Goal: Task Accomplishment & Management: Manage account settings

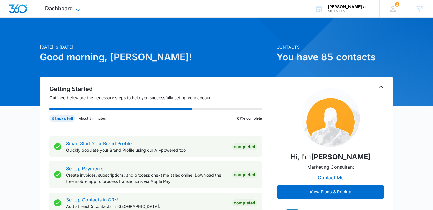
click at [78, 7] on icon at bounding box center [77, 10] width 7 height 7
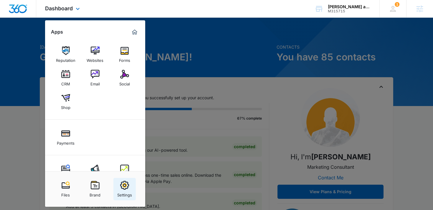
click at [125, 186] on img at bounding box center [124, 185] width 9 height 9
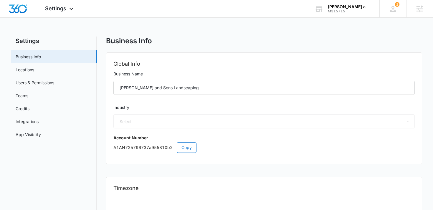
select select "41"
select select "US"
select select "America/[GEOGRAPHIC_DATA]"
click at [183, 150] on span "Copy" at bounding box center [186, 147] width 10 height 6
